Goal: Task Accomplishment & Management: Complete application form

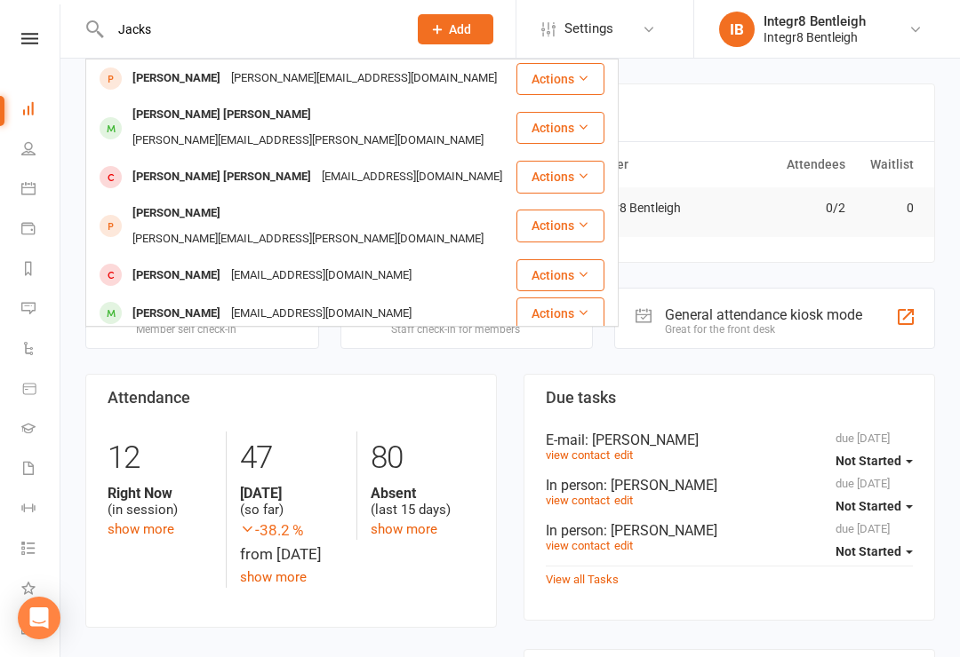
type input "Jacks"
click at [405, 123] on div "[PERSON_NAME] [PERSON_NAME] [PERSON_NAME][EMAIL_ADDRESS][PERSON_NAME][DOMAIN_NA…" at bounding box center [300, 128] width 427 height 59
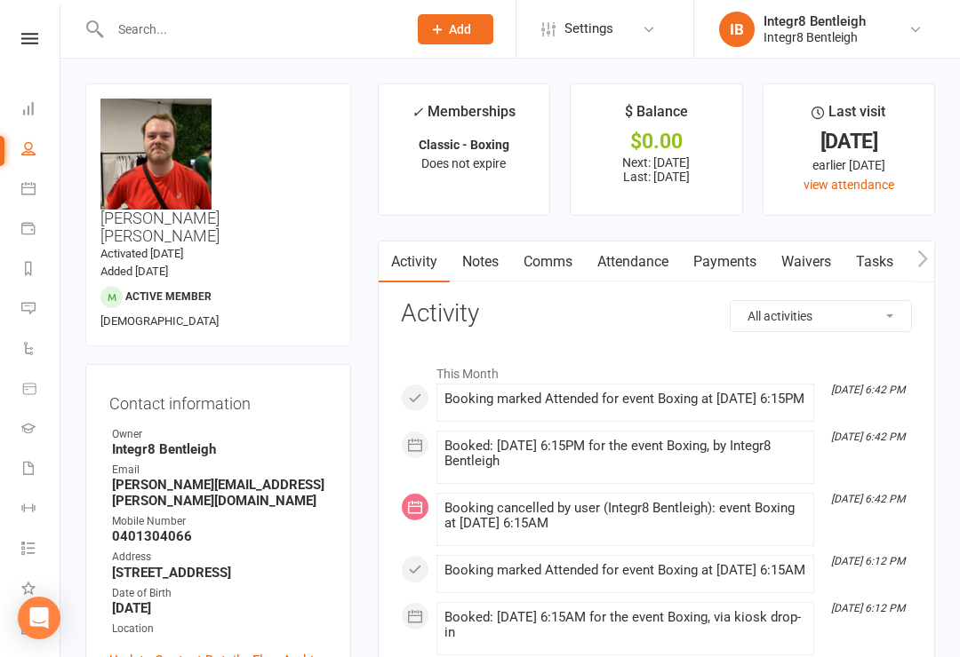
click at [807, 254] on link "Waivers" at bounding box center [805, 262] width 75 height 41
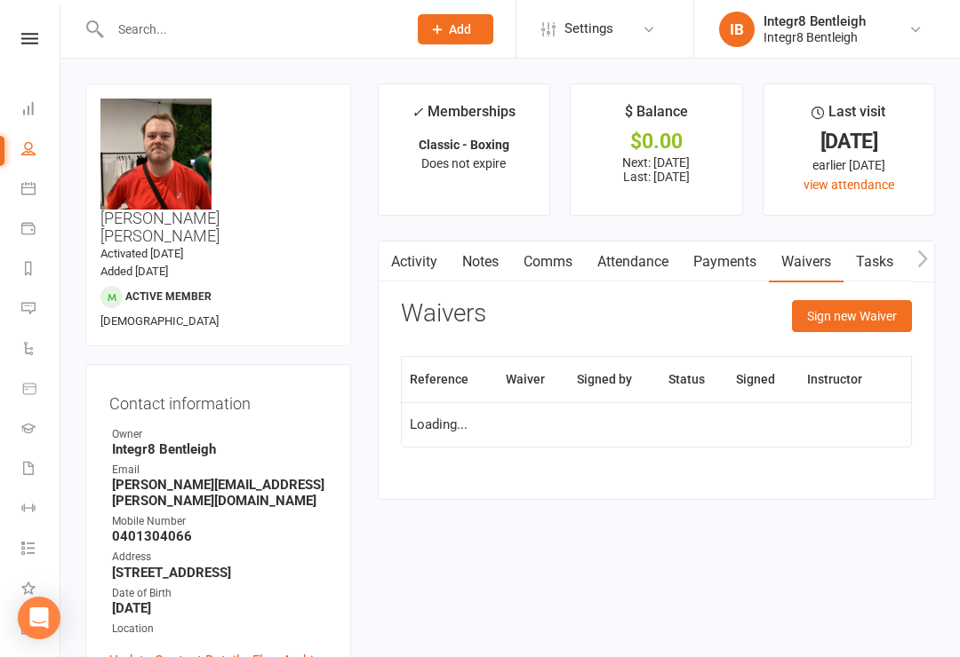
click at [870, 328] on button "Sign new Waiver" at bounding box center [852, 316] width 120 height 32
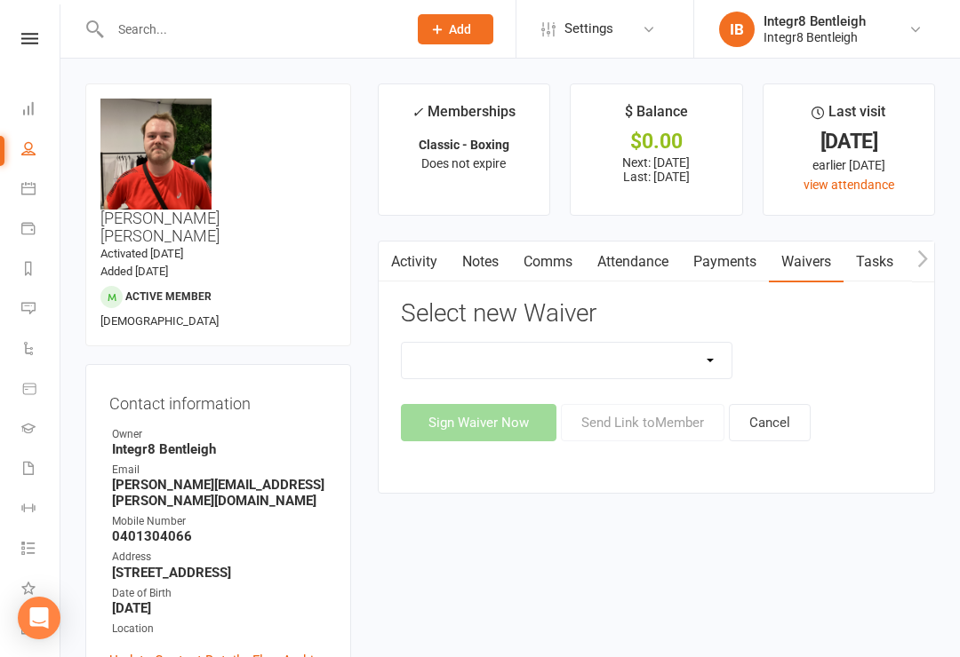
click at [642, 362] on select "10 Class Pass Cancellation Free Trial Hold Membership Document Mobility Worksho…" at bounding box center [567, 361] width 330 height 36
select select "10625"
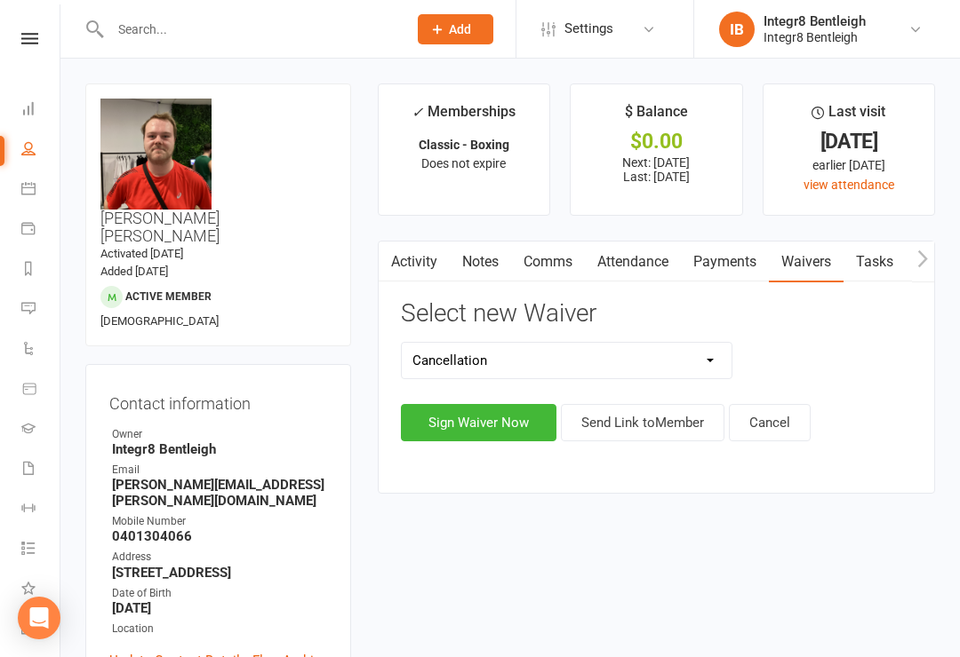
click at [494, 425] on button "Sign Waiver Now" at bounding box center [478, 422] width 155 height 37
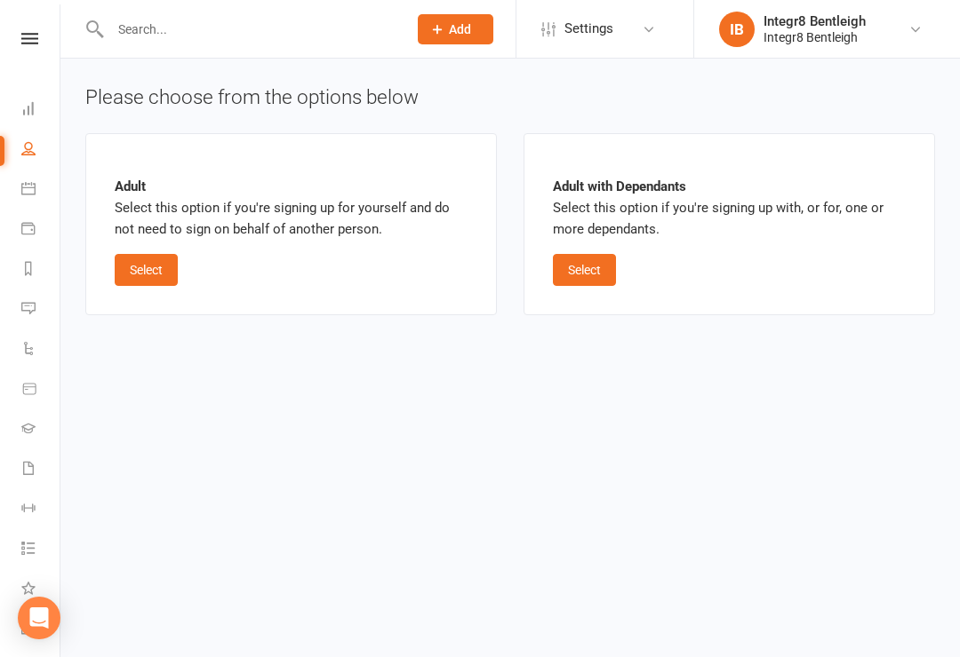
click at [140, 262] on button "Select" at bounding box center [146, 270] width 63 height 32
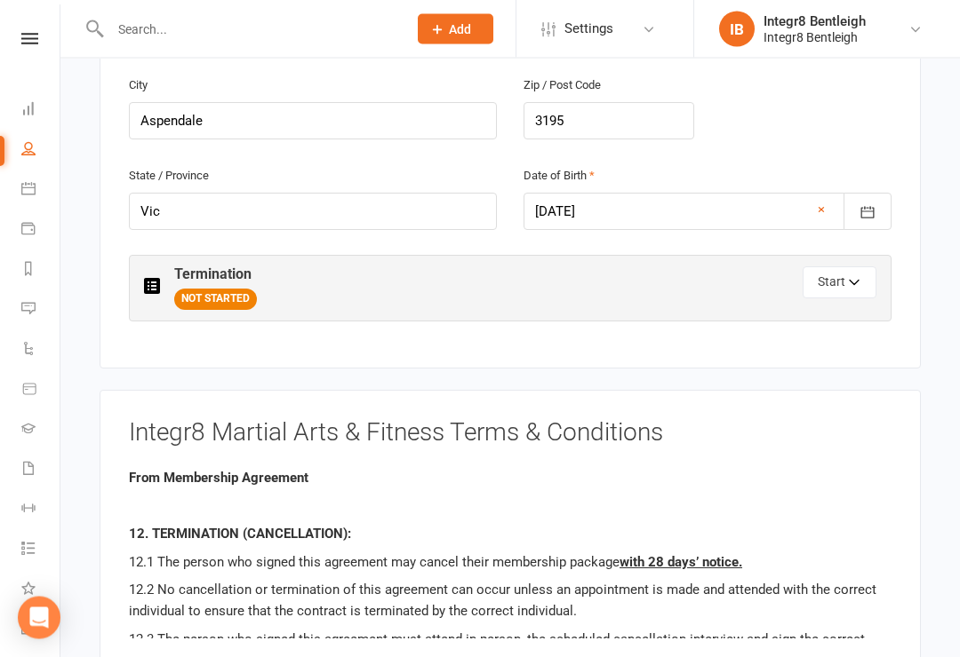
scroll to position [719, 0]
click at [835, 266] on button "Start" at bounding box center [839, 282] width 74 height 32
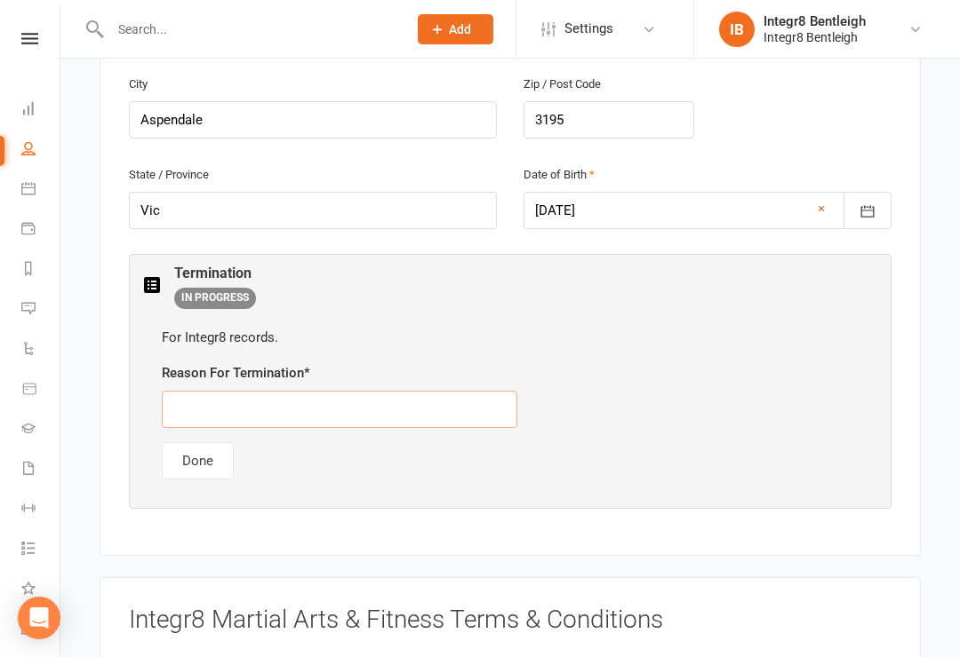
click at [331, 391] on input "text" at bounding box center [339, 409] width 355 height 37
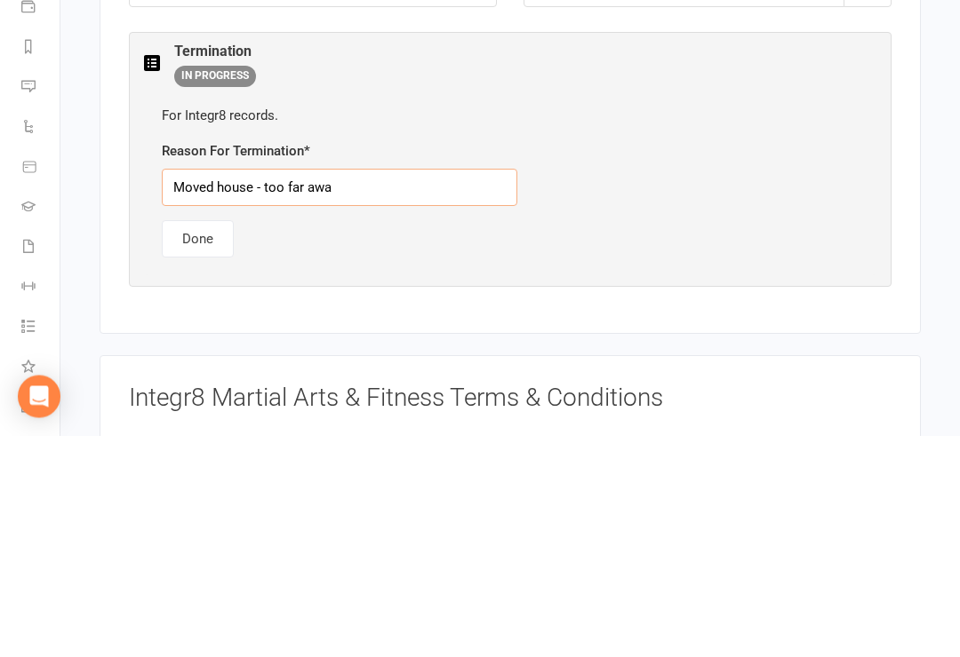
type input "Moved house - too far away"
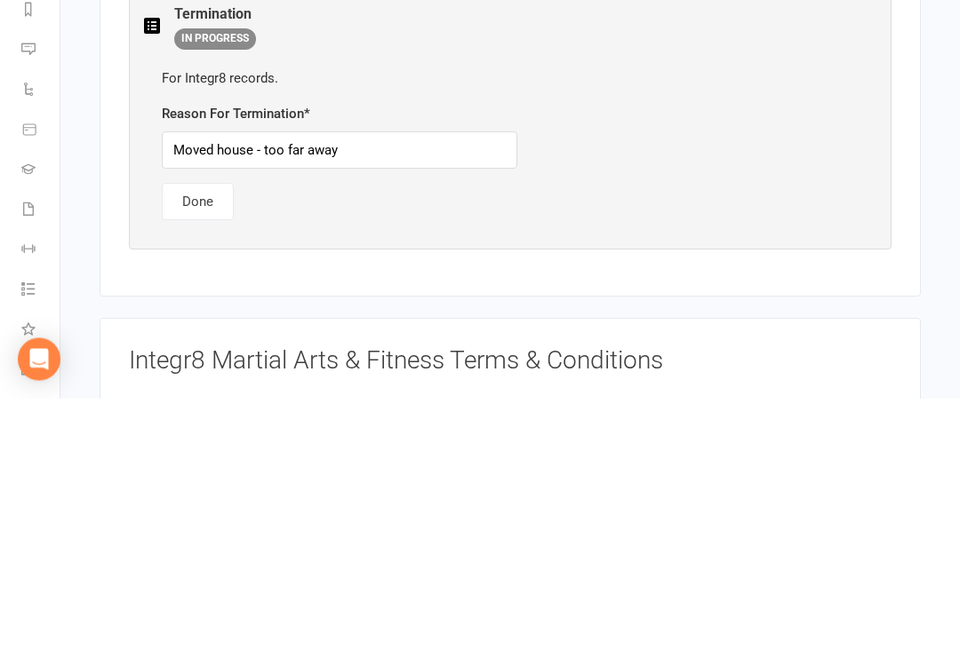
click at [222, 442] on button "Done" at bounding box center [198, 460] width 72 height 37
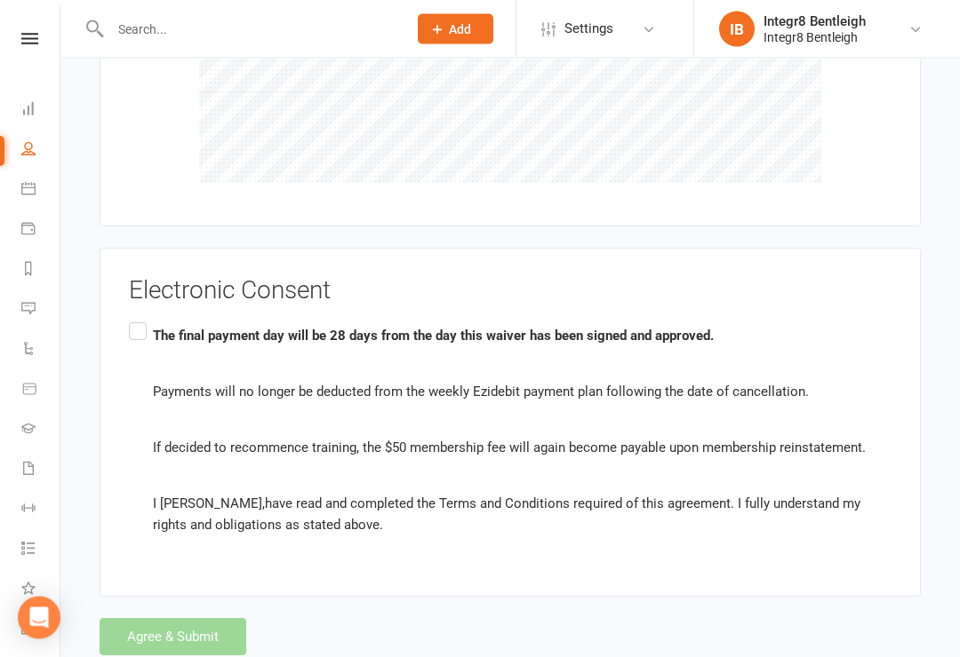
scroll to position [1557, 0]
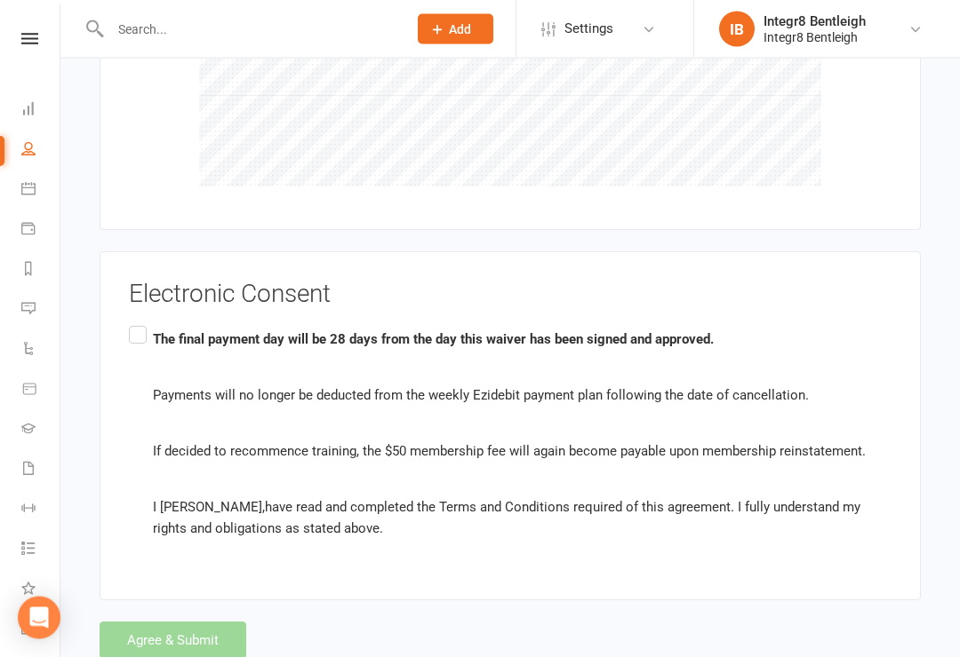
click at [146, 323] on label "The final payment day will be 28 days from the day this waiver has been signed …" at bounding box center [510, 435] width 762 height 224
click at [140, 323] on input "The final payment day will be 28 days from the day this waiver has been signed …" at bounding box center [135, 323] width 12 height 0
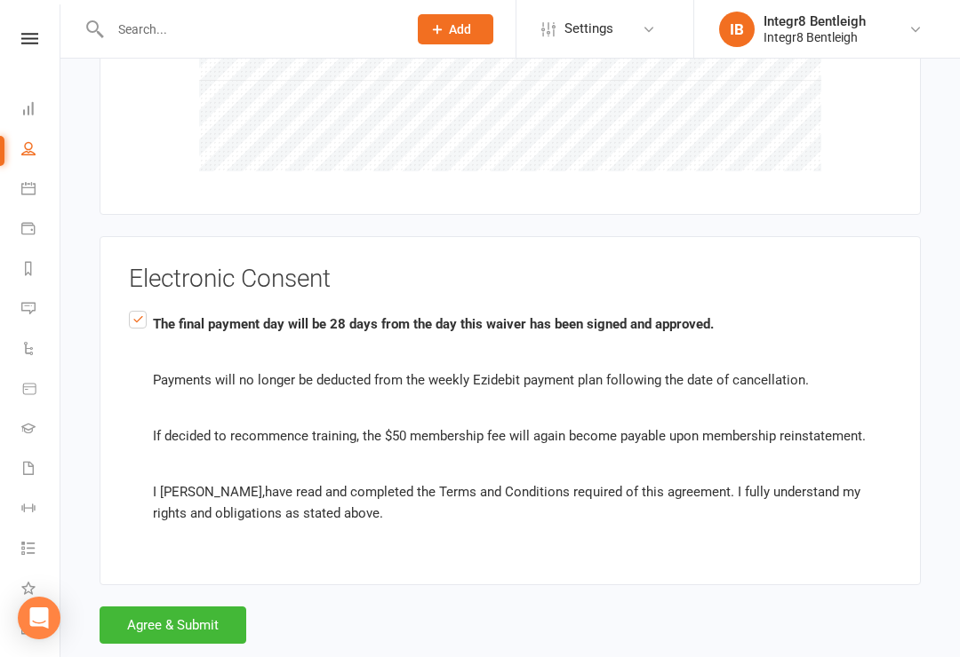
click at [166, 607] on button "Agree & Submit" at bounding box center [173, 625] width 147 height 37
